Goal: Use online tool/utility: Utilize a website feature to perform a specific function

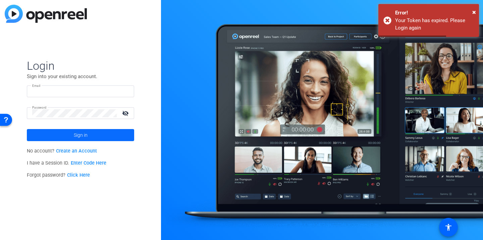
type input "c-ssuzuki@boncom.com"
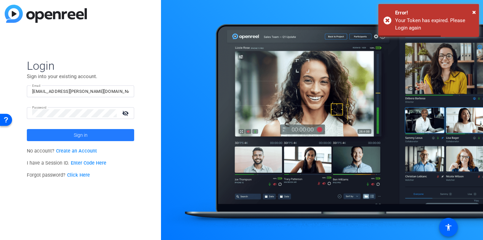
click at [125, 135] on span at bounding box center [80, 135] width 107 height 16
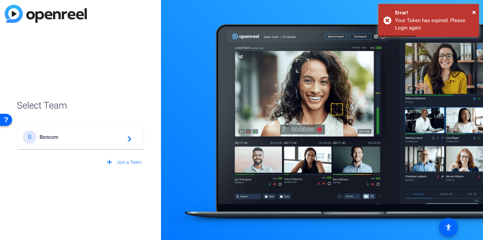
click at [125, 135] on mat-icon "navigate_next" at bounding box center [127, 137] width 8 height 8
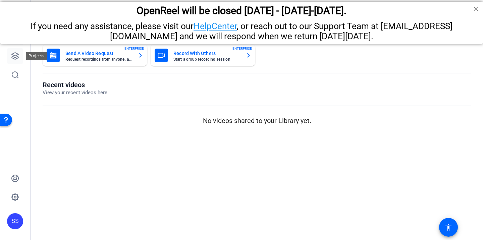
click at [15, 53] on icon at bounding box center [15, 56] width 7 height 7
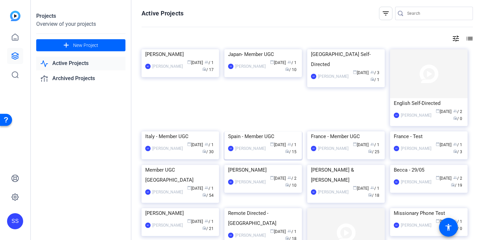
click at [265, 132] on img at bounding box center [263, 132] width 78 height 0
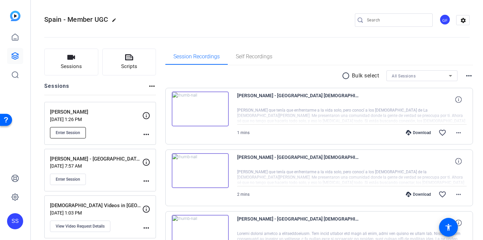
click at [81, 134] on button "Enter Session" at bounding box center [68, 132] width 36 height 11
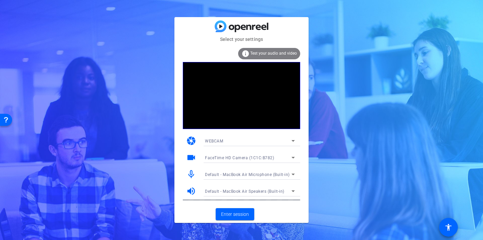
click at [248, 174] on span "Default - MacBook Air Microphone (Built-in)" at bounding box center [247, 174] width 85 height 5
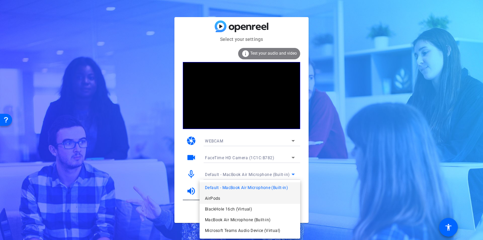
click at [236, 203] on mat-option "AirPods" at bounding box center [250, 198] width 101 height 11
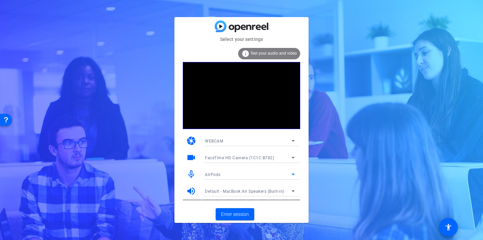
click at [234, 191] on span "Default - MacBook Air Speakers (Built-in)" at bounding box center [245, 191] width 80 height 5
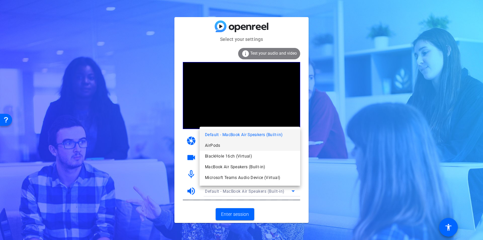
click at [223, 148] on mat-option "AirPods" at bounding box center [250, 145] width 101 height 11
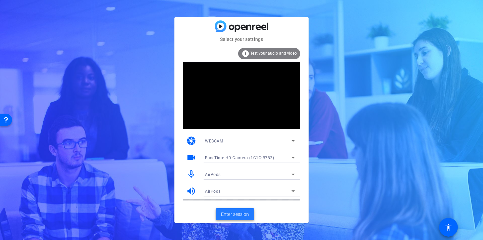
click at [249, 218] on span at bounding box center [235, 214] width 39 height 16
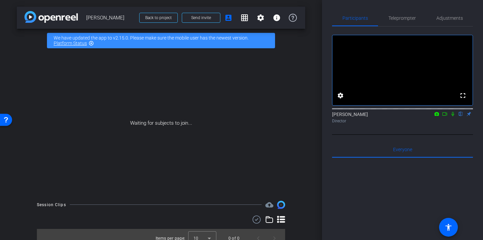
click at [454, 116] on icon at bounding box center [452, 114] width 5 height 5
click at [446, 116] on icon at bounding box center [445, 113] width 5 height 3
